Goal: Task Accomplishment & Management: Manage account settings

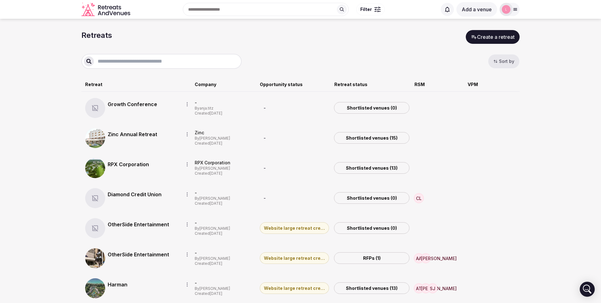
click at [486, 38] on button "Create a retreat" at bounding box center [493, 37] width 54 height 14
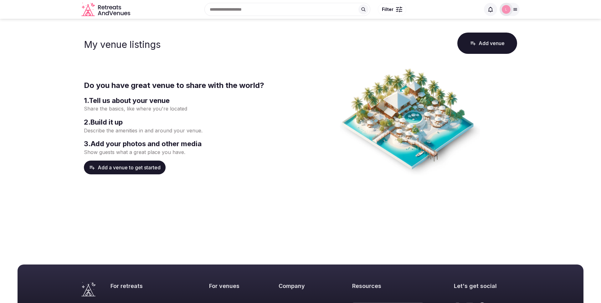
click at [515, 9] on icon at bounding box center [515, 9] width 5 height 5
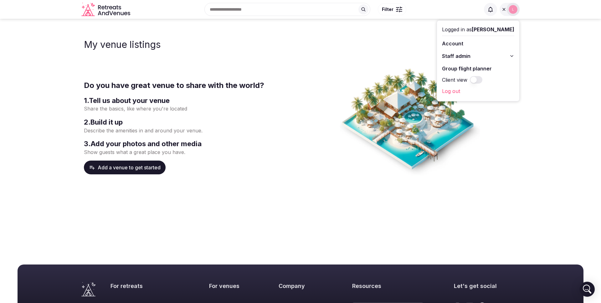
click at [460, 44] on link "Account" at bounding box center [478, 44] width 72 height 10
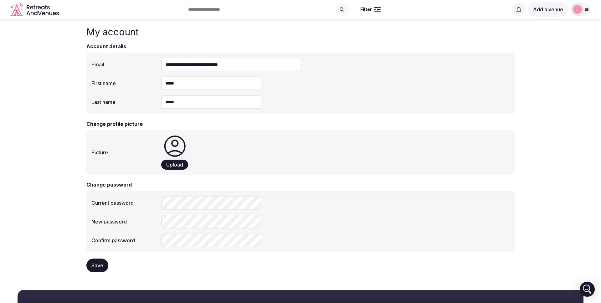
click at [586, 9] on icon at bounding box center [587, 9] width 5 height 5
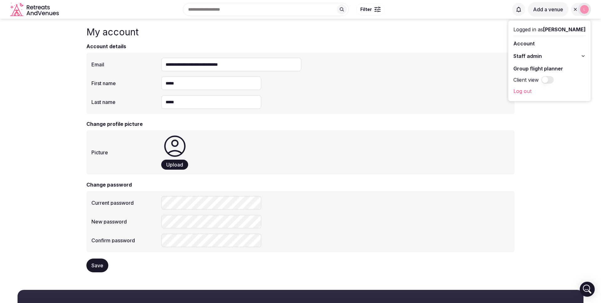
click at [528, 91] on link "Log out" at bounding box center [550, 91] width 72 height 10
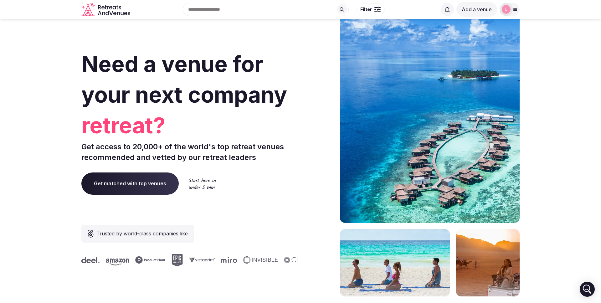
click at [516, 9] on icon at bounding box center [515, 9] width 3 height 2
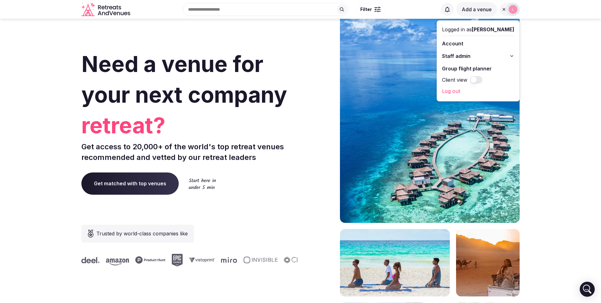
click at [470, 44] on link "Account" at bounding box center [478, 44] width 72 height 10
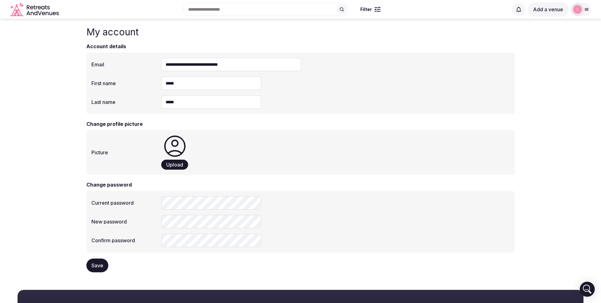
click at [587, 11] on icon at bounding box center [587, 9] width 5 height 5
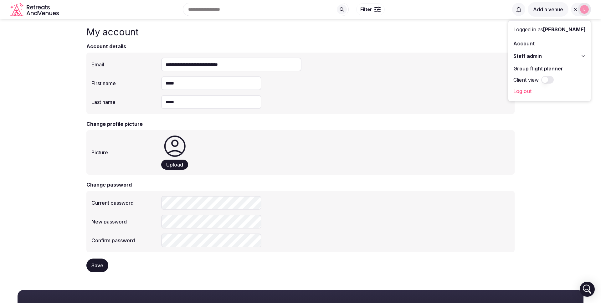
click at [542, 55] on span "Staff admin" at bounding box center [528, 56] width 29 height 8
click at [483, 91] on div "**********" at bounding box center [300, 83] width 429 height 61
click at [575, 9] on icon at bounding box center [575, 9] width 3 height 3
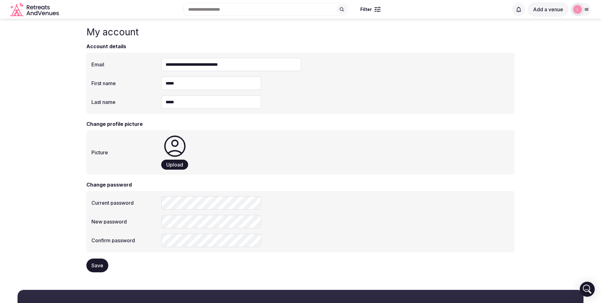
click at [171, 164] on span "Upload" at bounding box center [174, 165] width 17 height 6
click at [169, 166] on span "Upload" at bounding box center [174, 165] width 17 height 6
click at [97, 265] on span "Save" at bounding box center [97, 266] width 12 height 6
click at [587, 9] on icon at bounding box center [586, 9] width 3 height 2
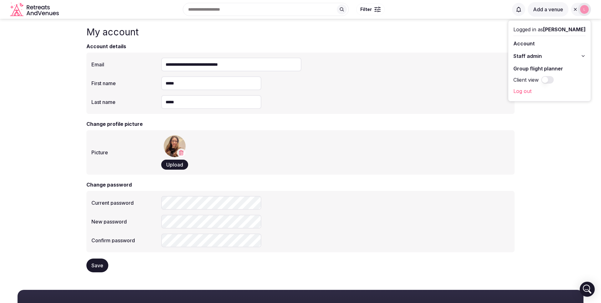
click at [538, 91] on link "Log out" at bounding box center [550, 91] width 72 height 10
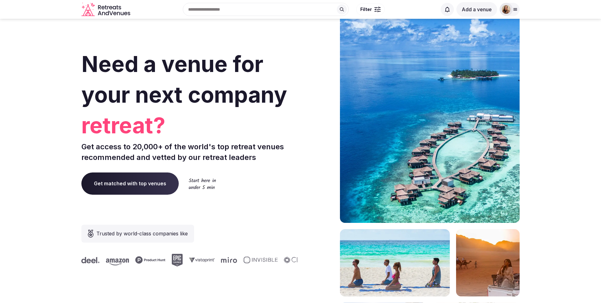
click at [516, 8] on icon at bounding box center [515, 9] width 5 height 5
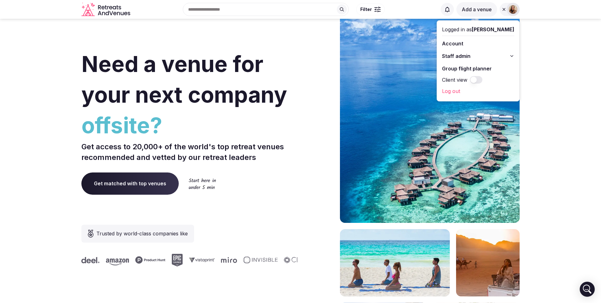
click at [460, 44] on link "Account" at bounding box center [478, 44] width 72 height 10
